Goal: Navigation & Orientation: Find specific page/section

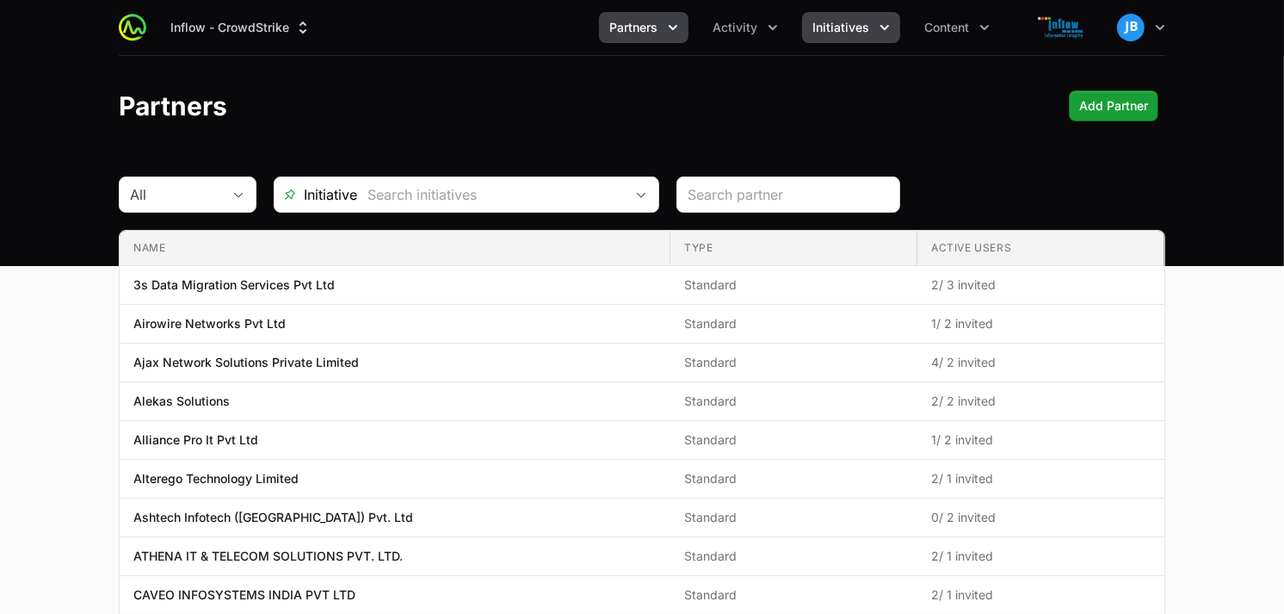
click at [876, 32] on icon "Initiatives menu" at bounding box center [884, 27] width 17 height 17
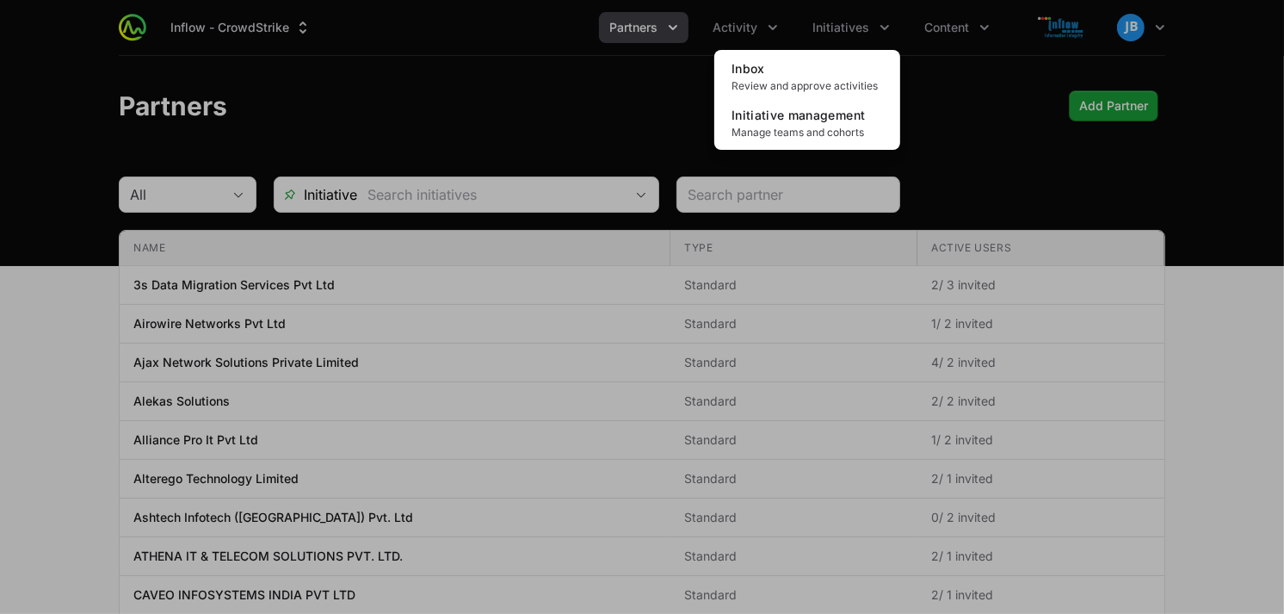
click at [763, 24] on div "Initiatives menu" at bounding box center [642, 307] width 1284 height 614
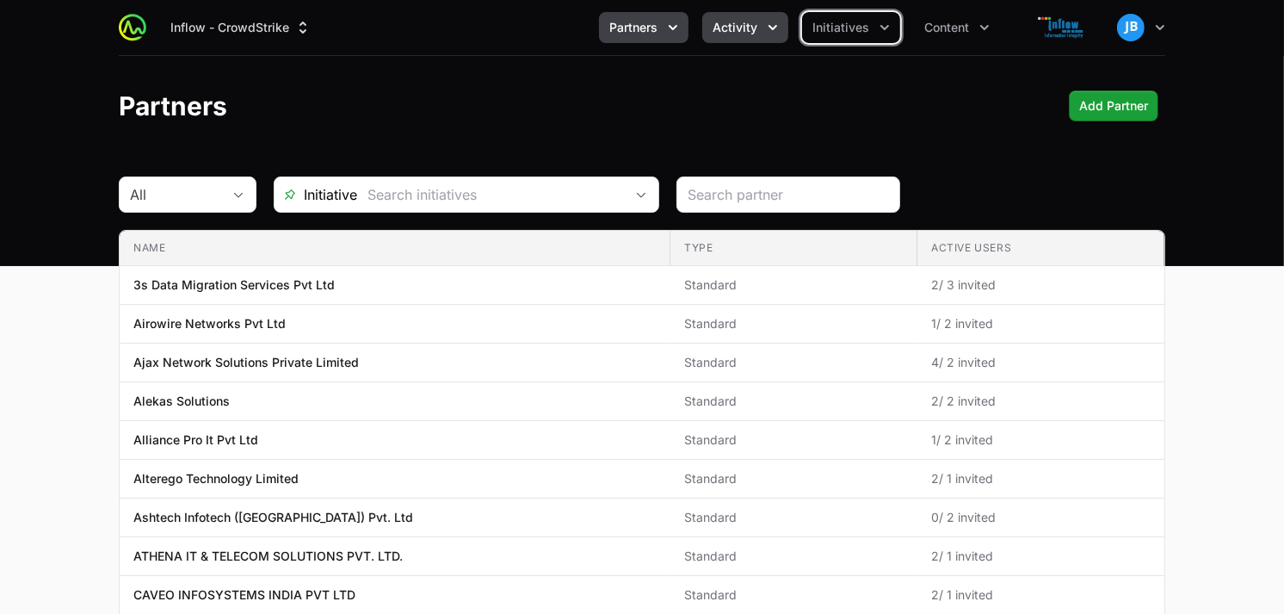
click at [758, 15] on button "Activity" at bounding box center [745, 27] width 86 height 31
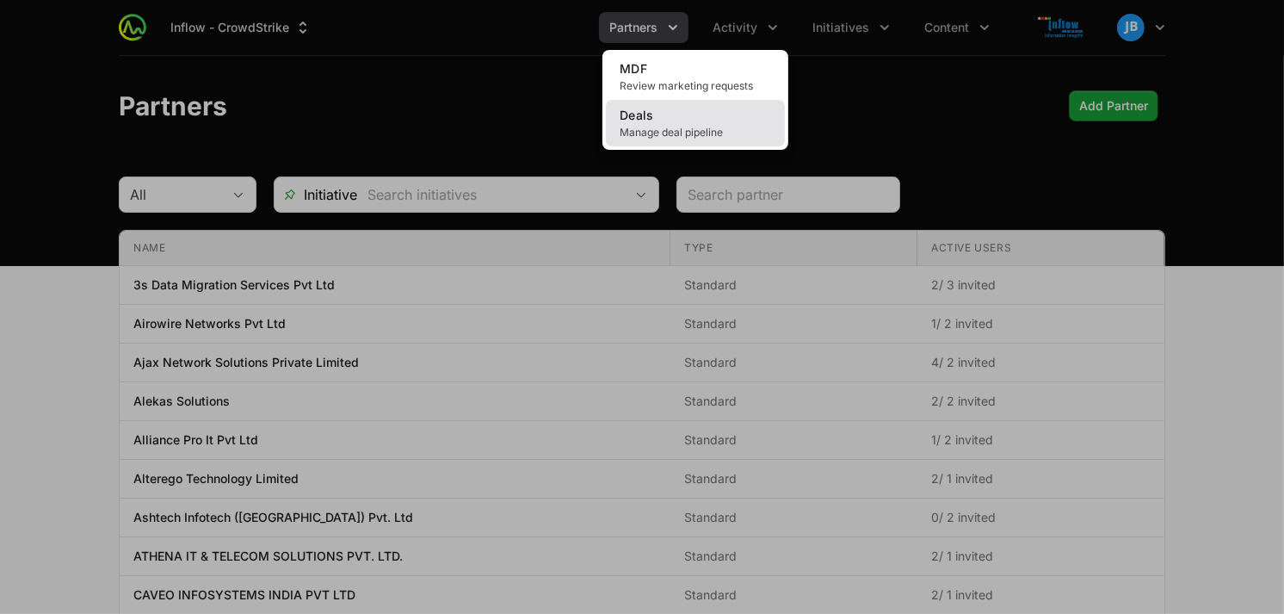
click at [676, 109] on link "Deals Manage deal pipeline" at bounding box center [695, 123] width 179 height 46
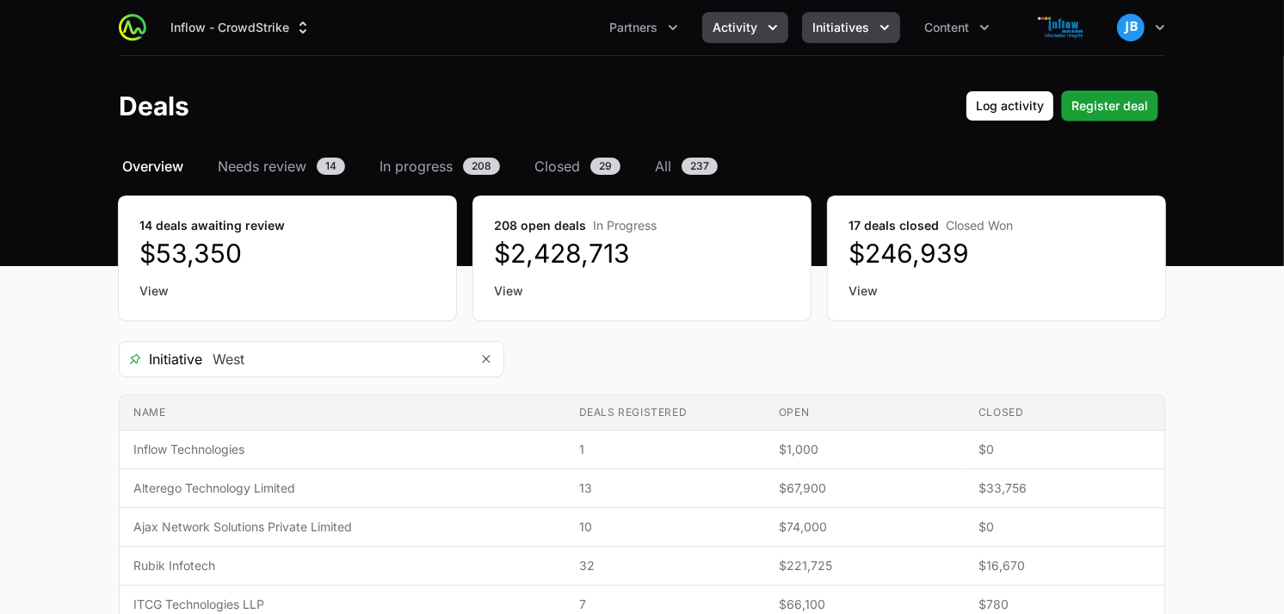
click at [871, 30] on button "Initiatives" at bounding box center [851, 27] width 98 height 31
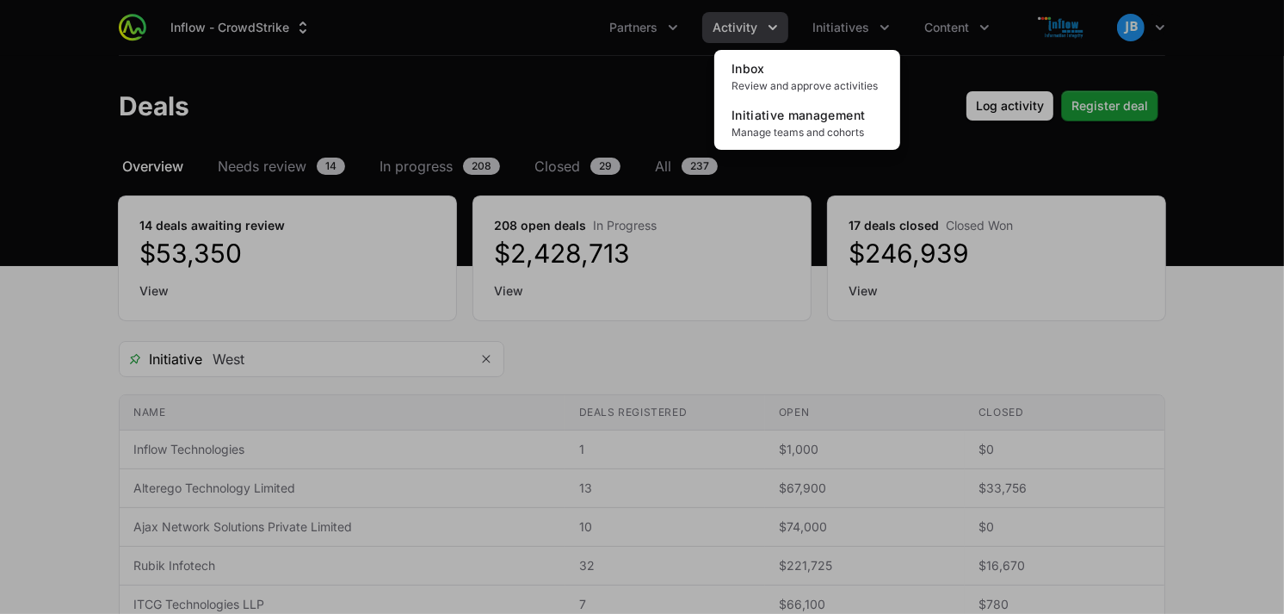
click at [742, 24] on div "Initiatives menu" at bounding box center [642, 307] width 1284 height 614
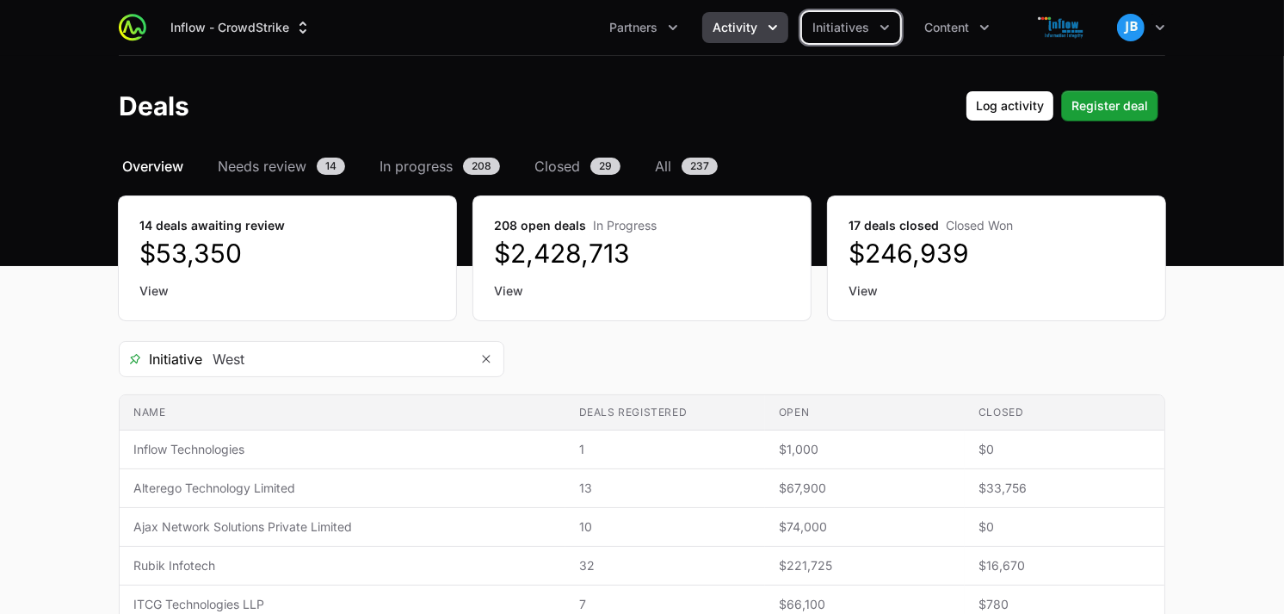
click at [742, 26] on span "Activity" at bounding box center [735, 27] width 45 height 17
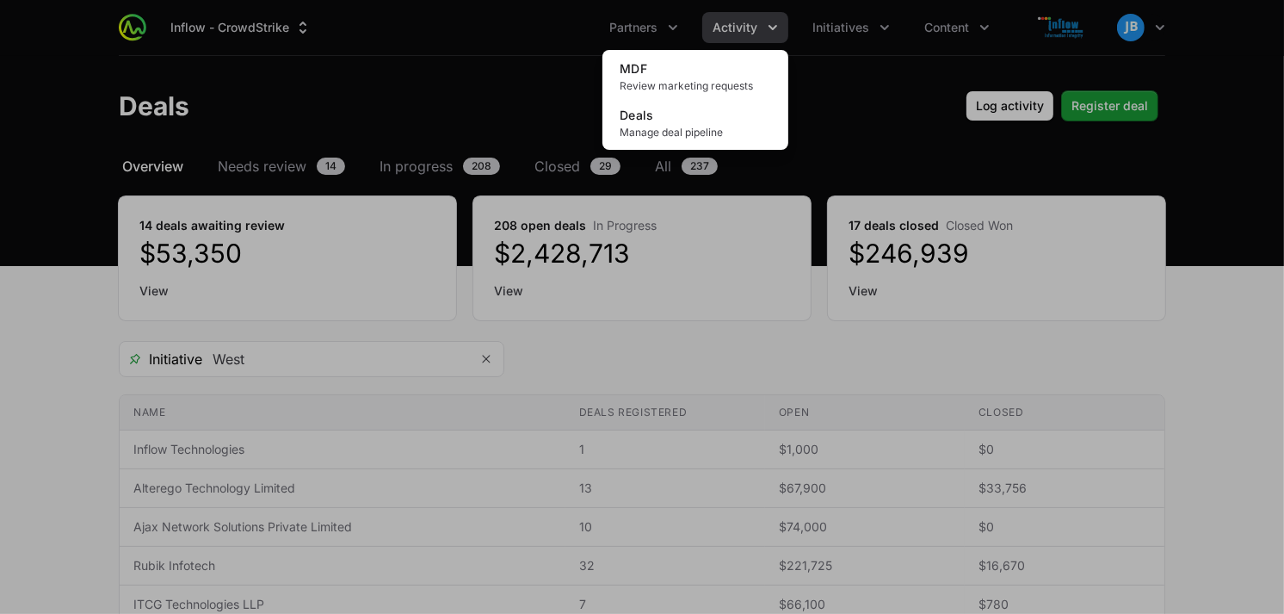
click at [911, 133] on div "Activity menu" at bounding box center [642, 307] width 1284 height 614
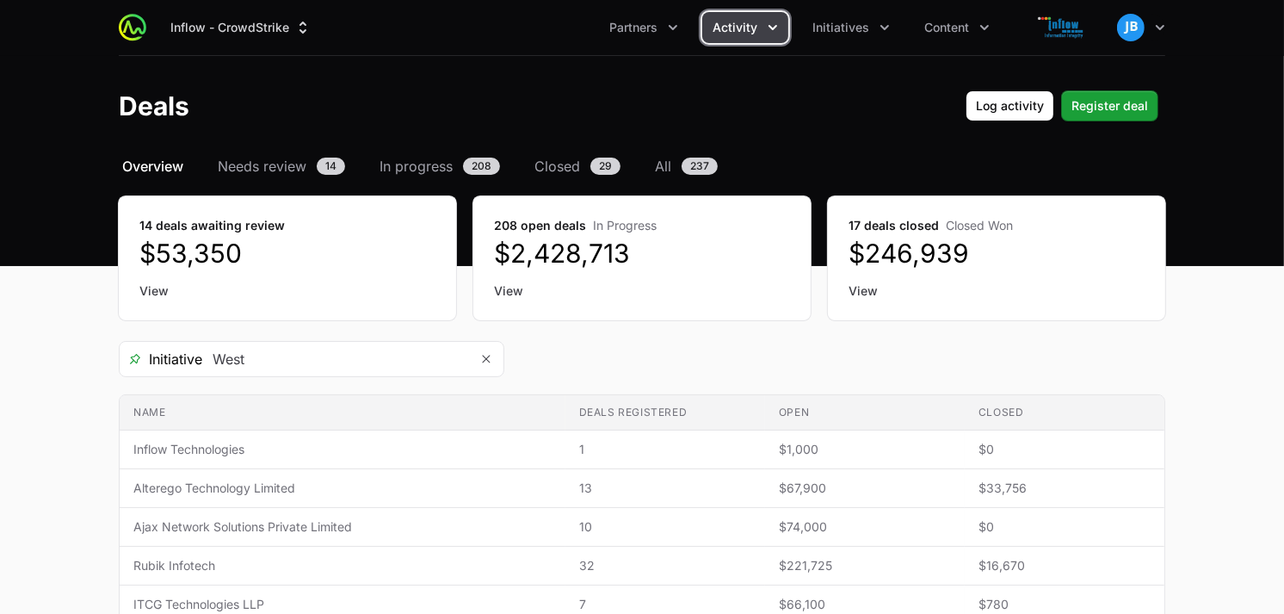
click at [775, 32] on icon "Activity menu" at bounding box center [772, 27] width 17 height 17
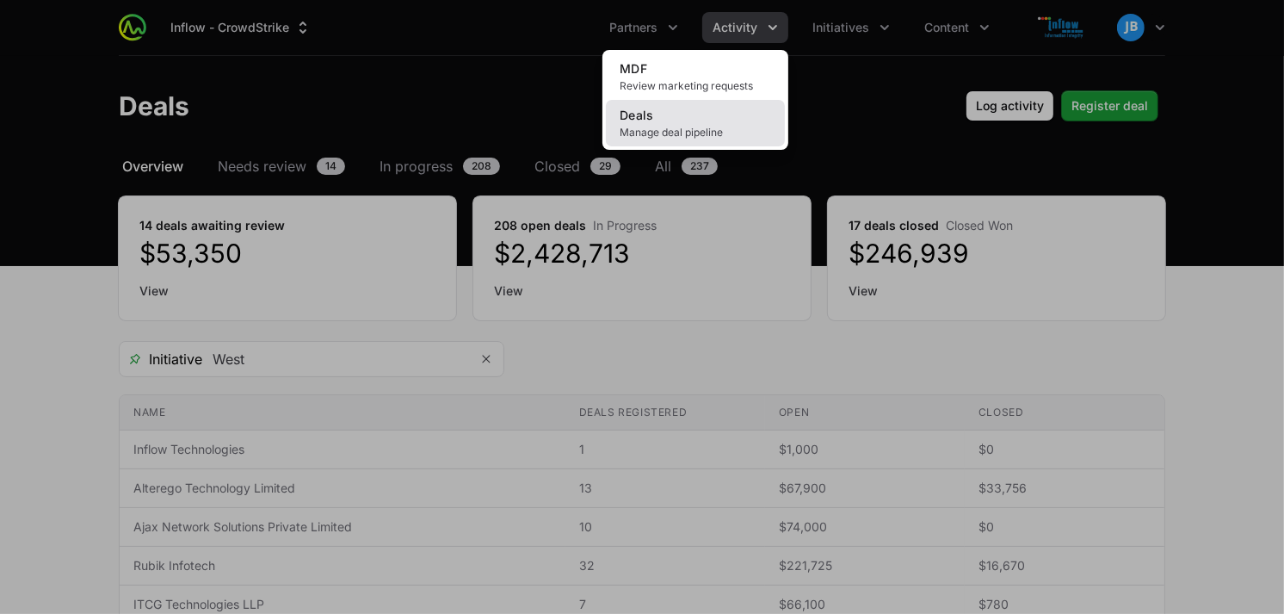
click at [708, 114] on link "Deals Manage deal pipeline" at bounding box center [695, 123] width 179 height 46
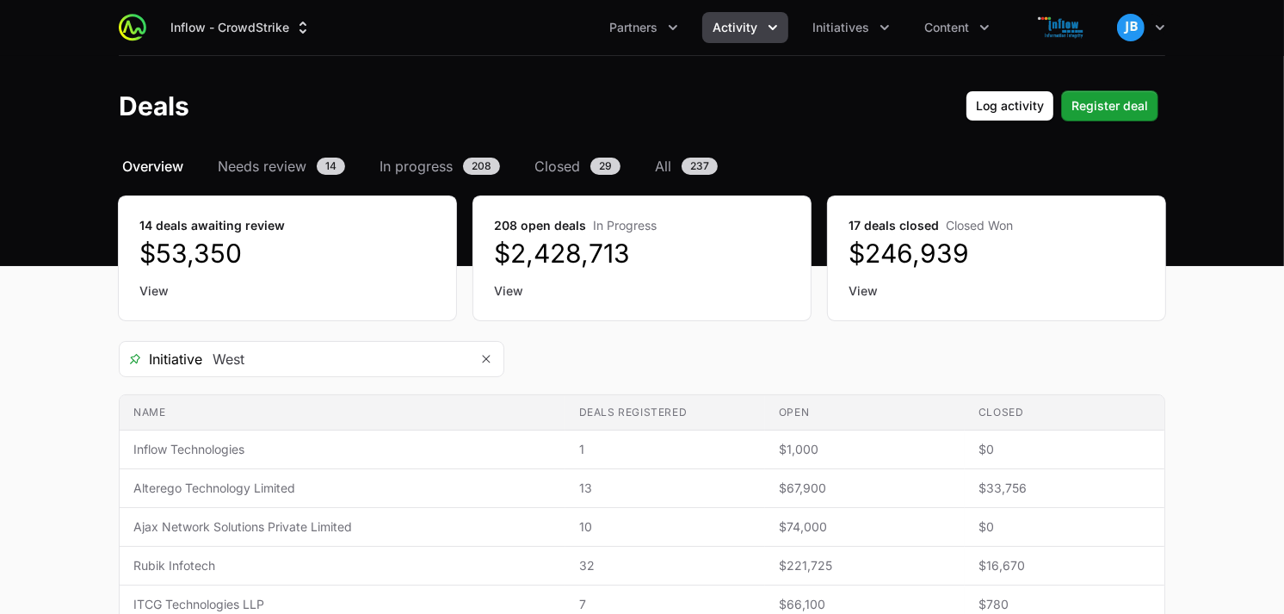
drag, startPoint x: 1281, startPoint y: 129, endPoint x: 1297, endPoint y: 251, distance: 122.5
click at [863, 32] on span "Initiatives" at bounding box center [841, 27] width 57 height 17
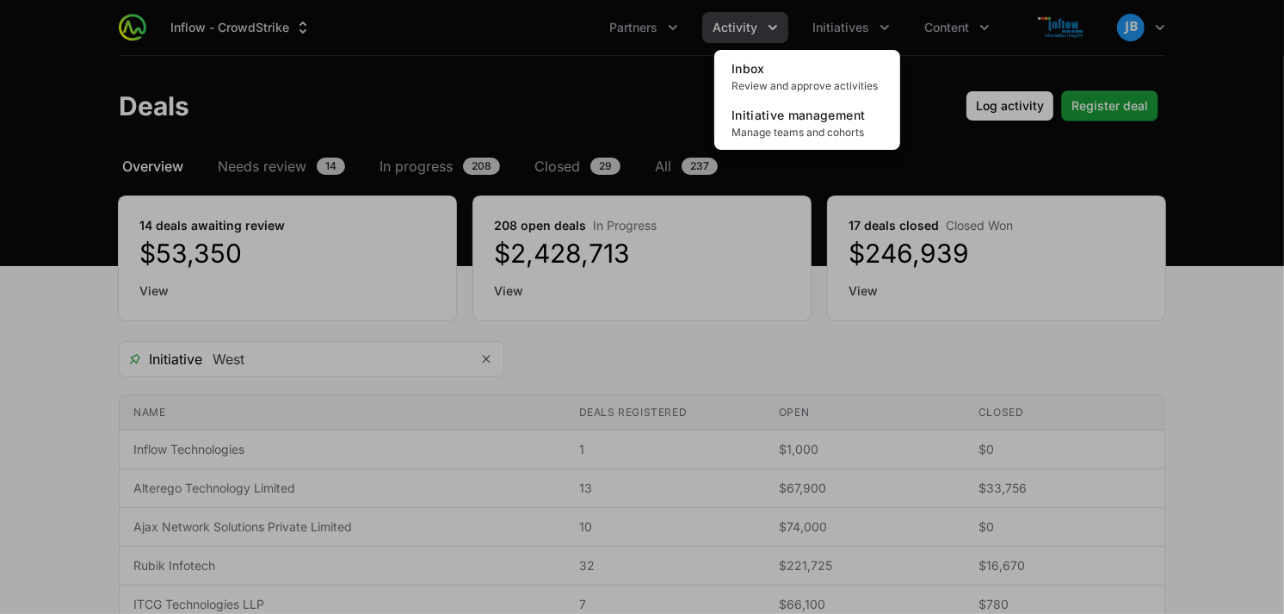
click at [1220, 202] on div "Initiatives menu" at bounding box center [642, 307] width 1284 height 614
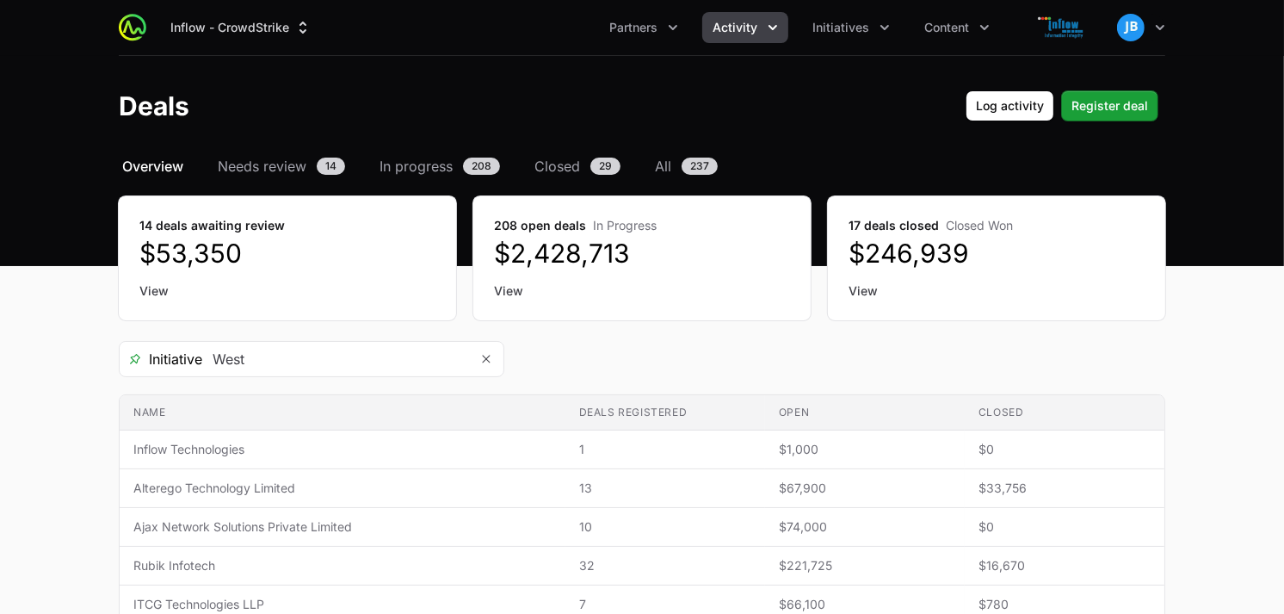
drag, startPoint x: 1284, startPoint y: 205, endPoint x: 1297, endPoint y: 518, distance: 313.6
drag, startPoint x: 1297, startPoint y: 518, endPoint x: 1225, endPoint y: 297, distance: 232.8
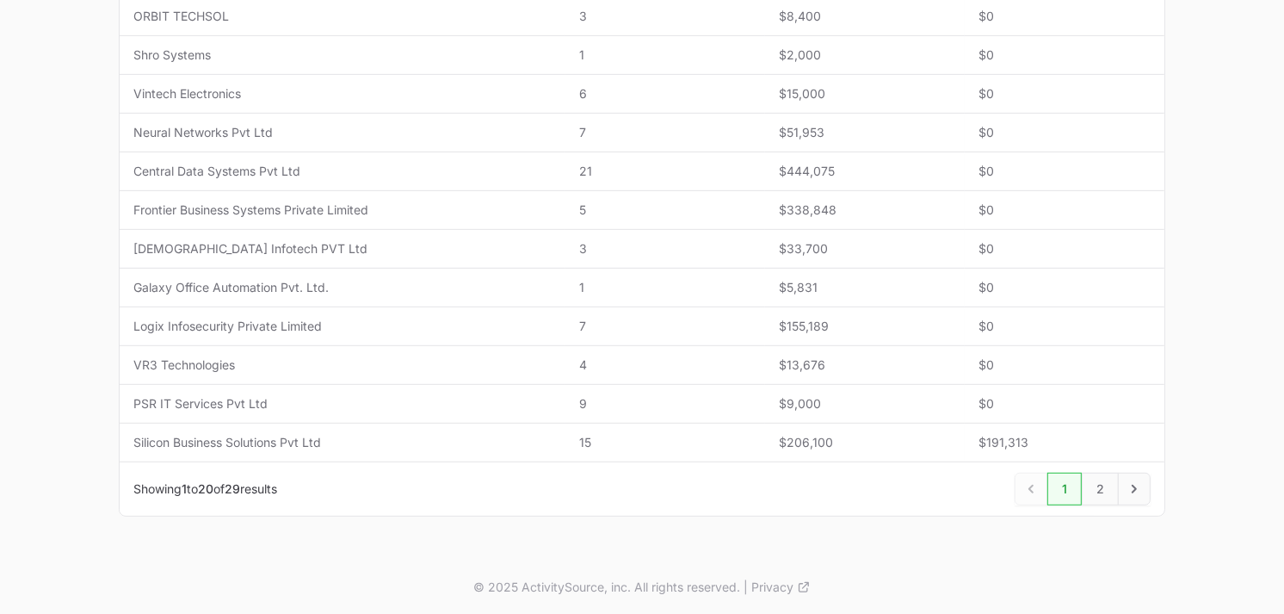
scroll to position [747, 0]
